Goal: Task Accomplishment & Management: Use online tool/utility

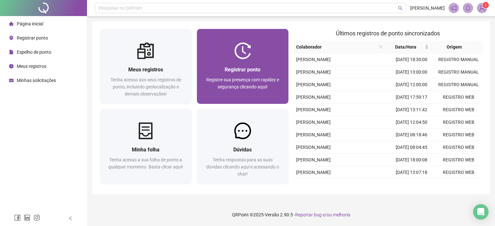
click at [229, 86] on span "Registre sua presença com rapidez e segurança clicando aqui!" at bounding box center [242, 83] width 73 height 12
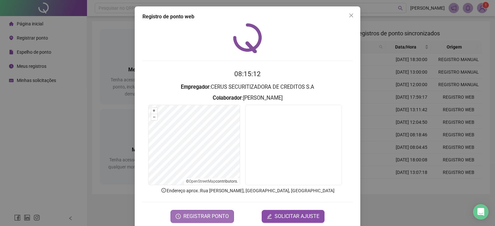
click at [208, 215] on span "REGISTRAR PONTO" at bounding box center [205, 217] width 45 height 8
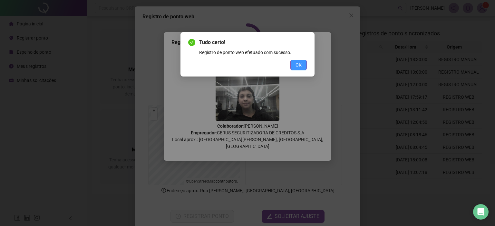
click at [302, 63] on button "OK" at bounding box center [298, 65] width 16 height 10
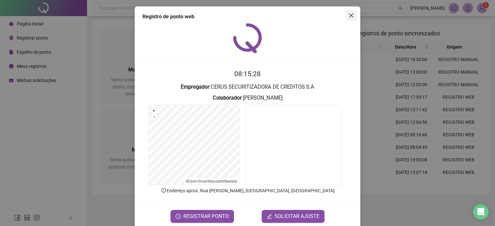
click at [350, 16] on icon "close" at bounding box center [350, 15] width 5 height 5
